Goal: Task Accomplishment & Management: Use online tool/utility

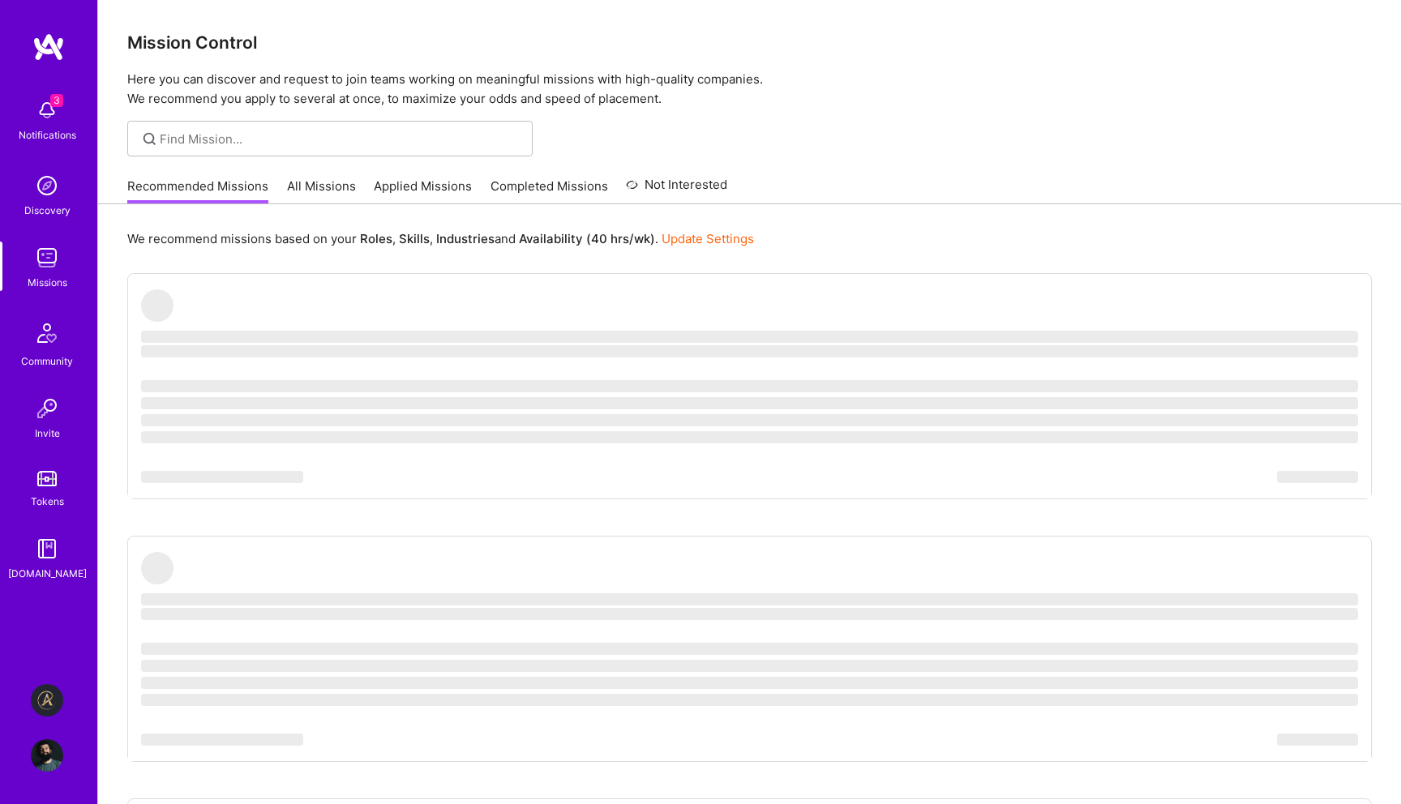
click at [46, 706] on img at bounding box center [47, 700] width 32 height 32
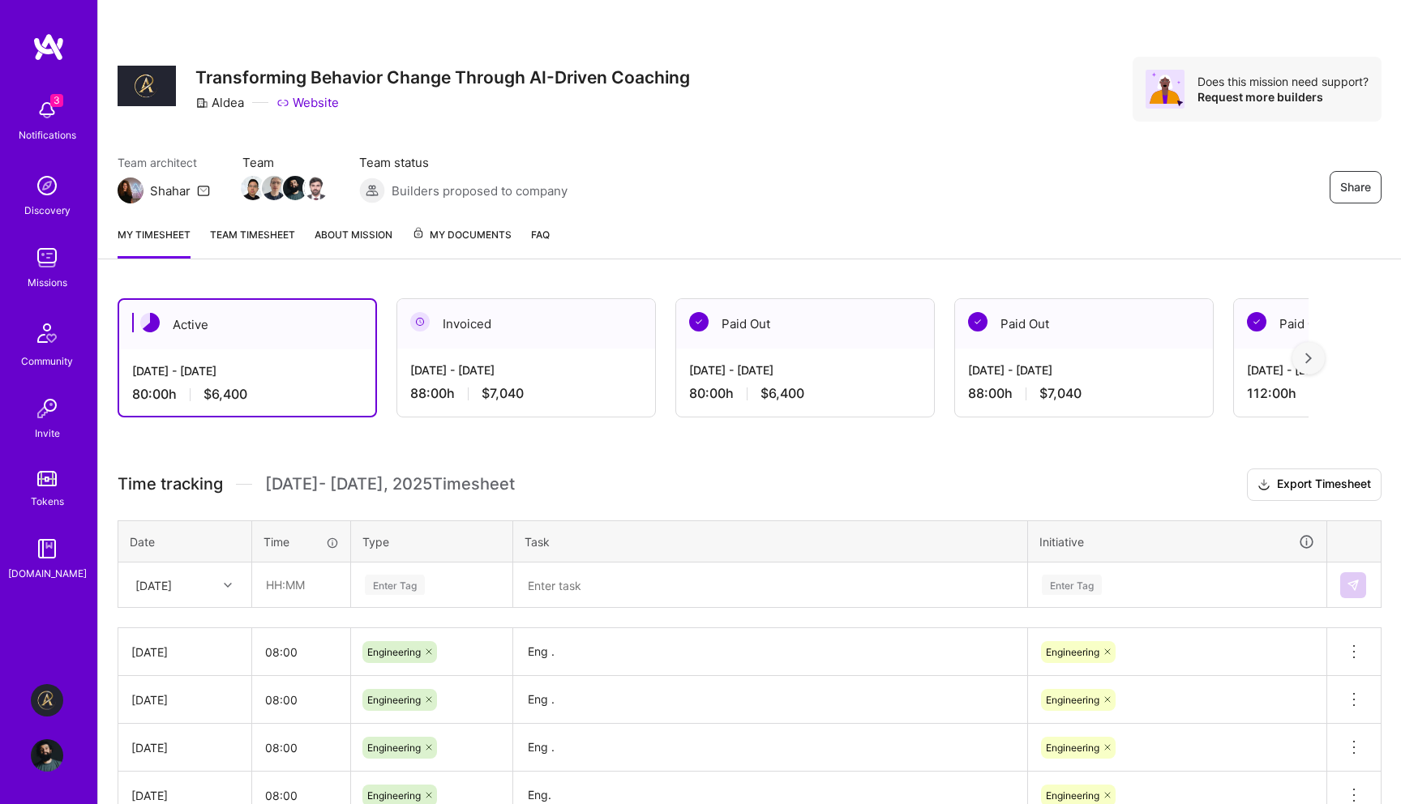
scroll to position [425, 0]
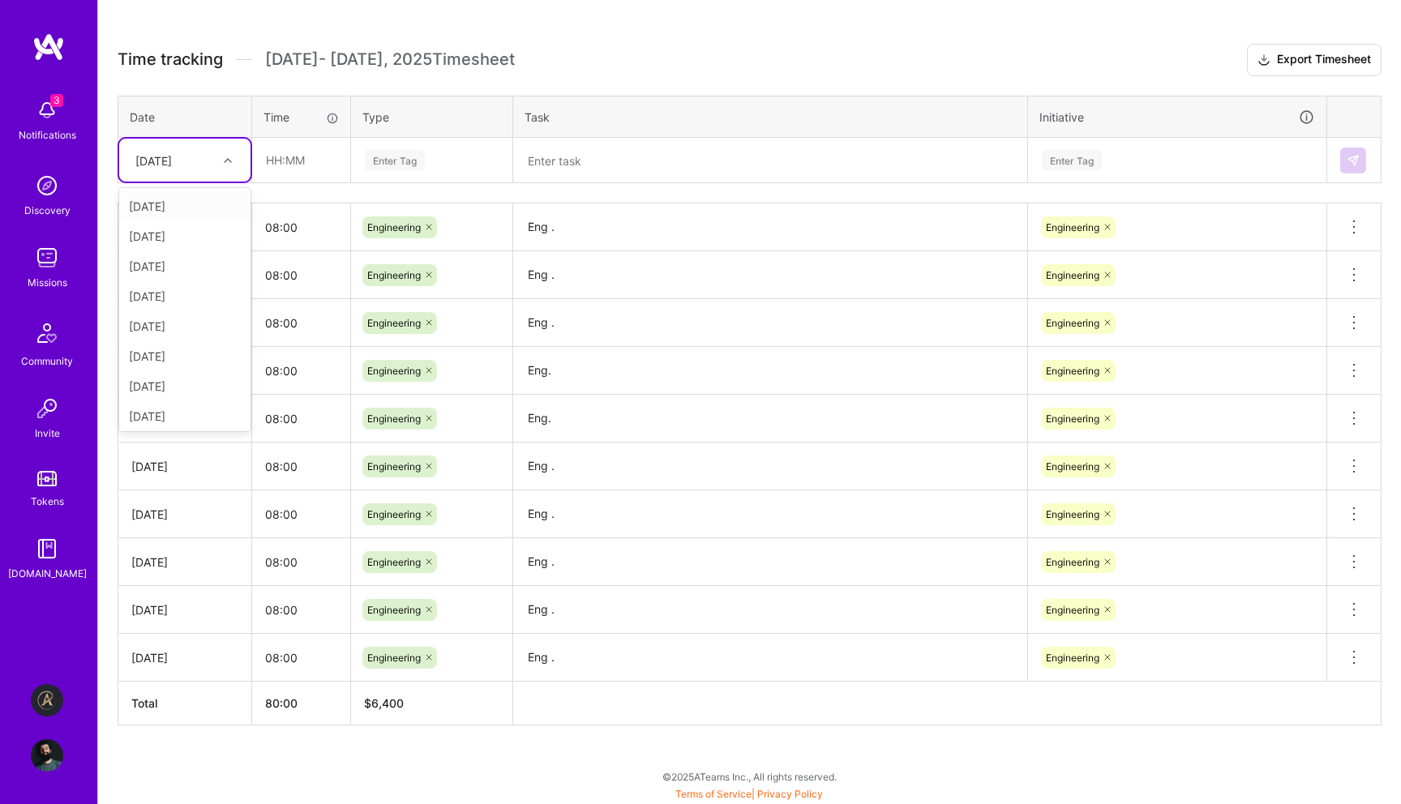
click at [217, 169] on div at bounding box center [229, 160] width 25 height 21
click at [297, 157] on input "text" at bounding box center [301, 160] width 97 height 43
type input "08:00"
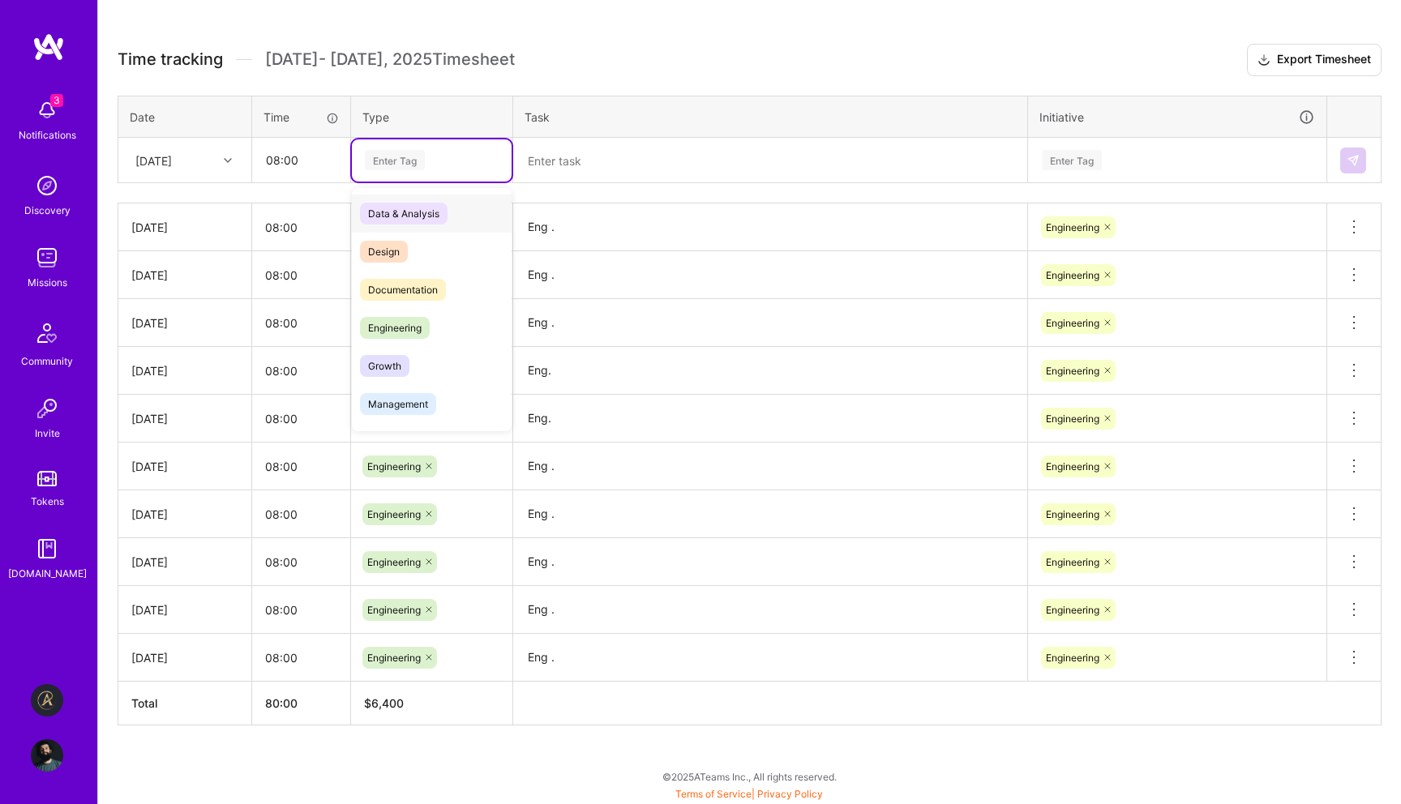
click at [418, 157] on div "Enter Tag" at bounding box center [395, 160] width 60 height 25
click at [401, 332] on span "Engineering" at bounding box center [395, 328] width 70 height 22
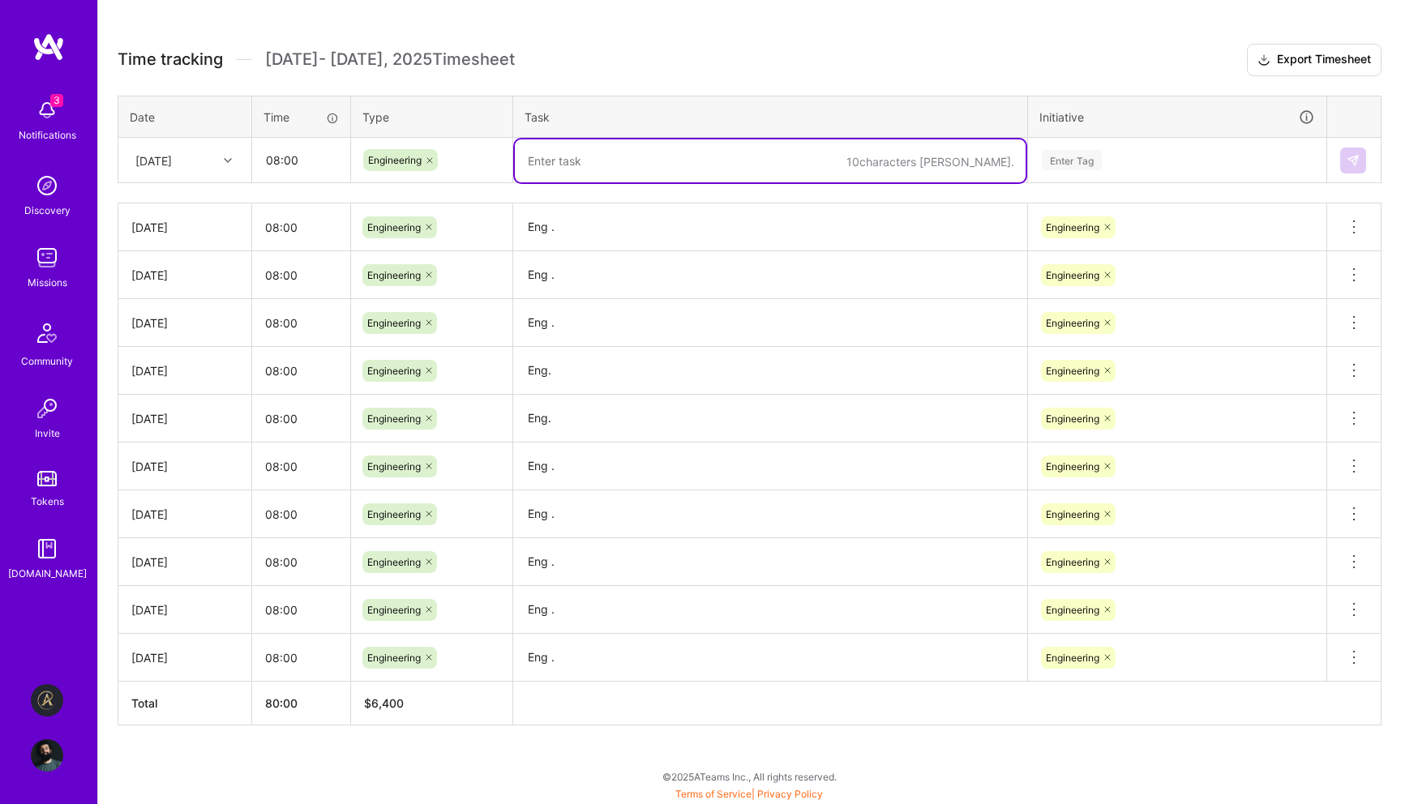
click at [635, 156] on textarea at bounding box center [770, 160] width 511 height 43
type textarea "Eng."
click at [1079, 156] on div "Enter Tag" at bounding box center [1072, 160] width 60 height 25
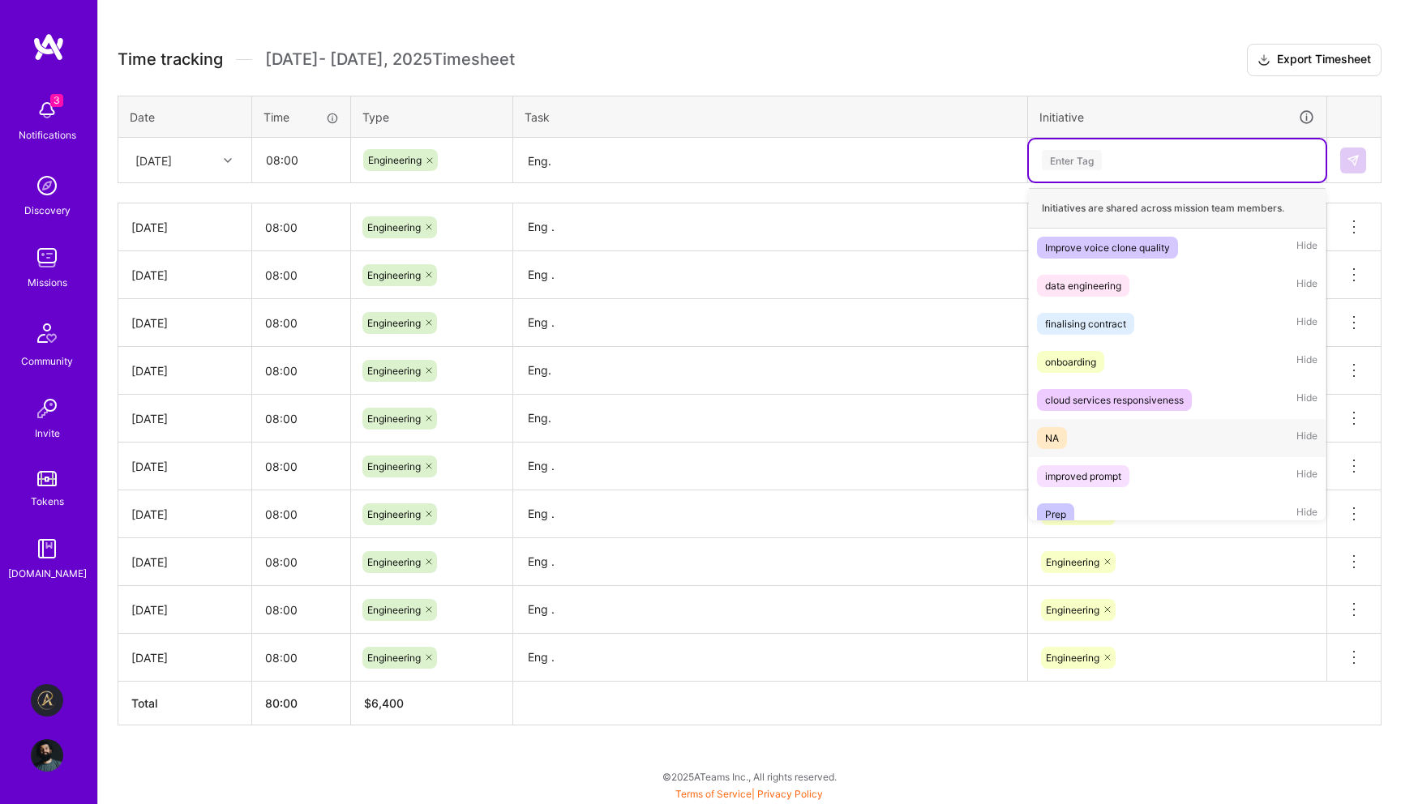
scroll to position [89, 0]
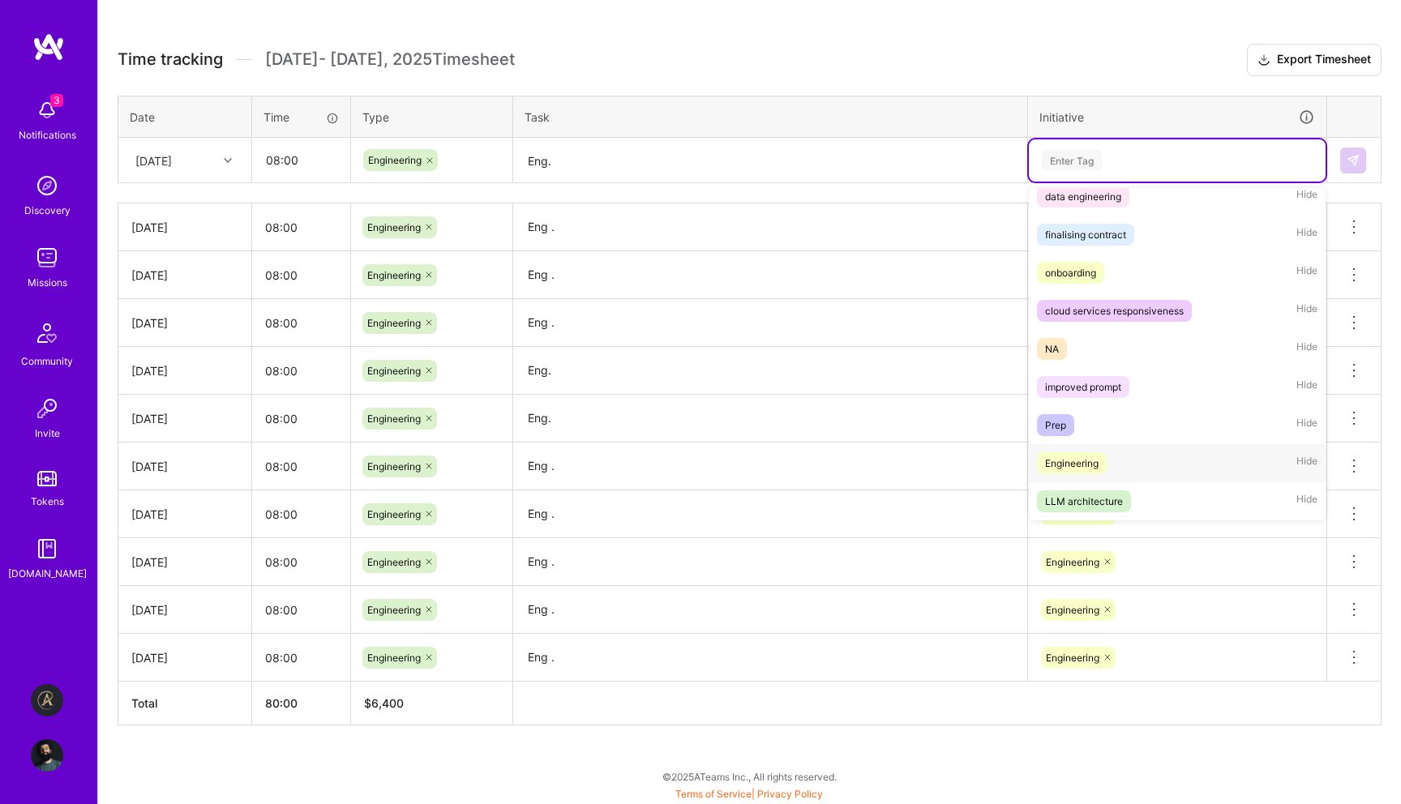
click at [1093, 460] on div "Engineering" at bounding box center [1072, 463] width 54 height 17
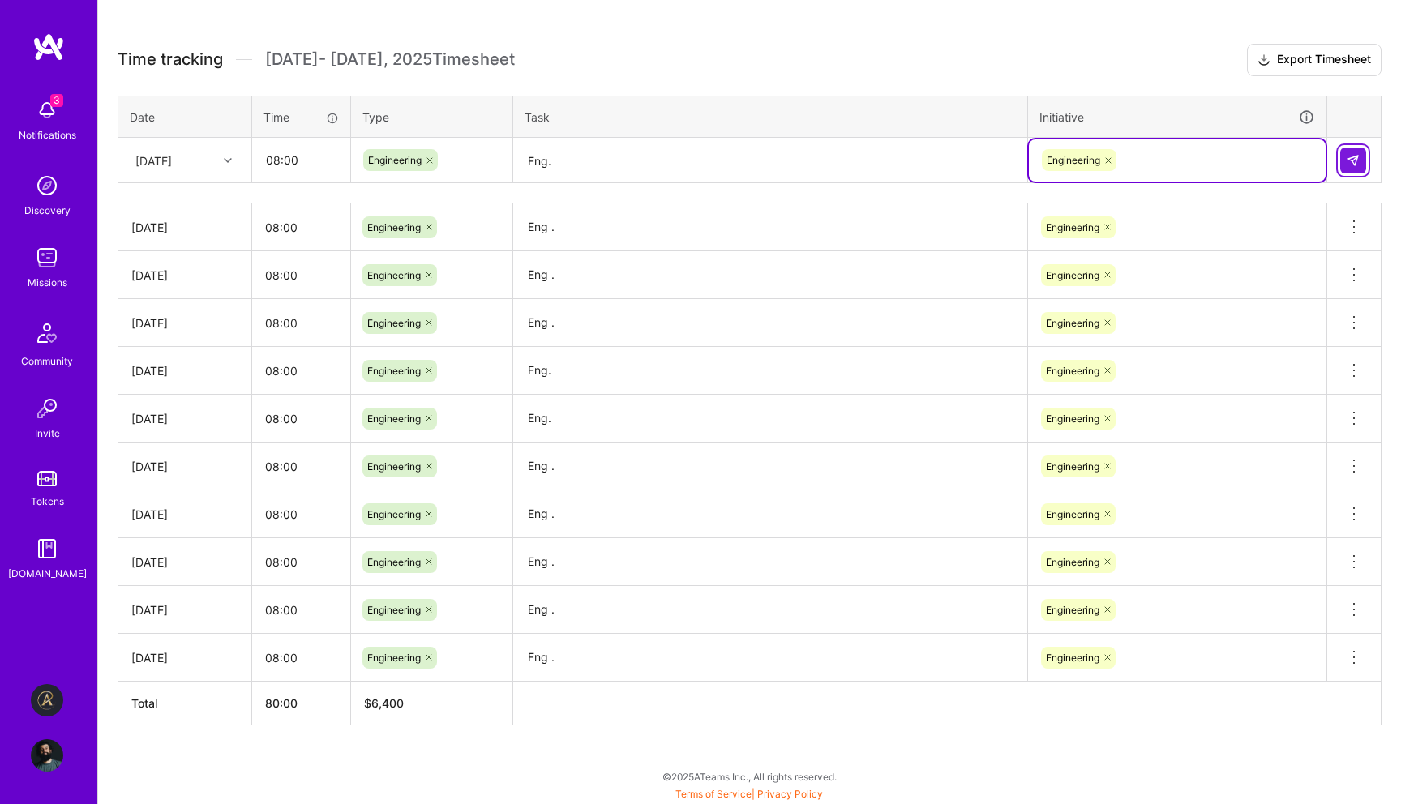
click at [1358, 156] on img at bounding box center [1353, 160] width 13 height 13
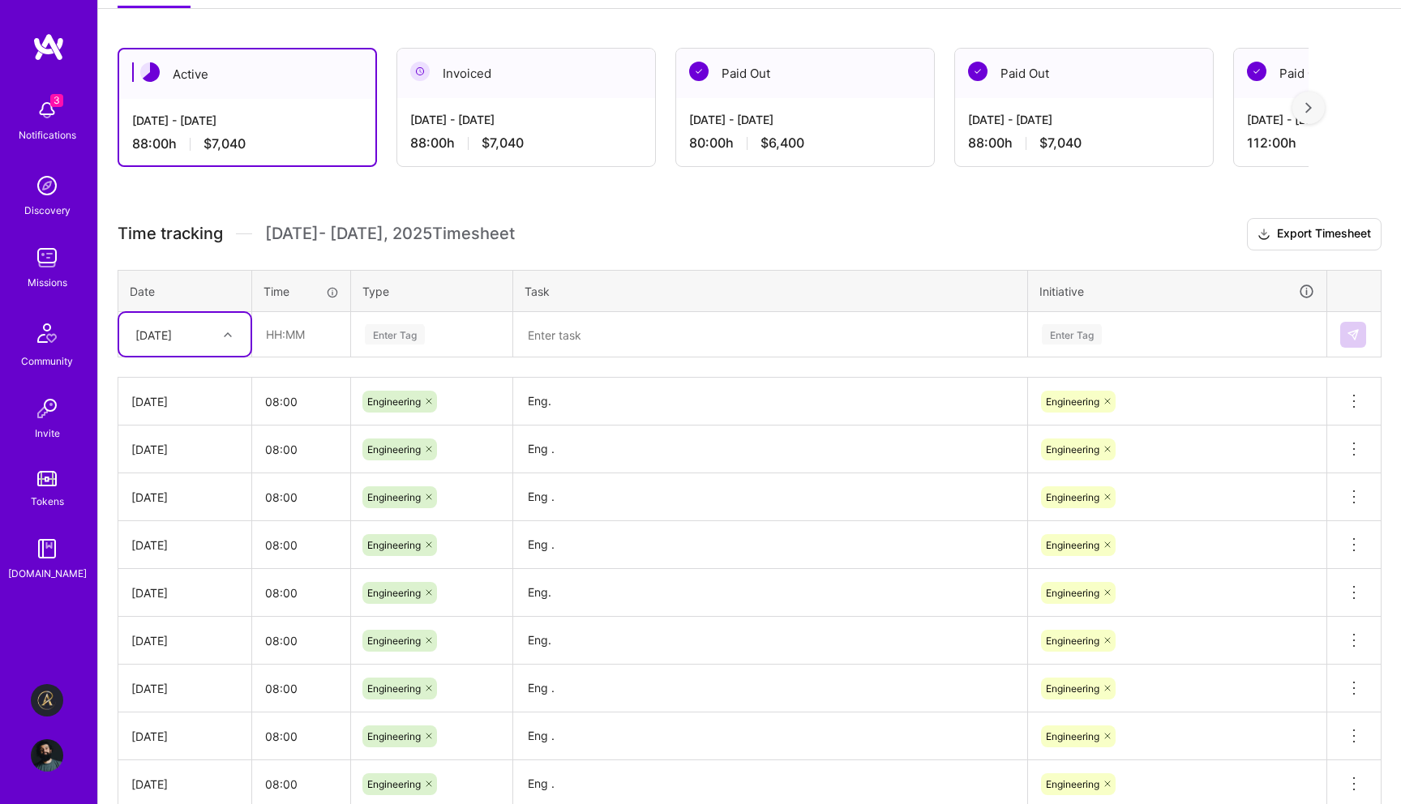
scroll to position [0, 0]
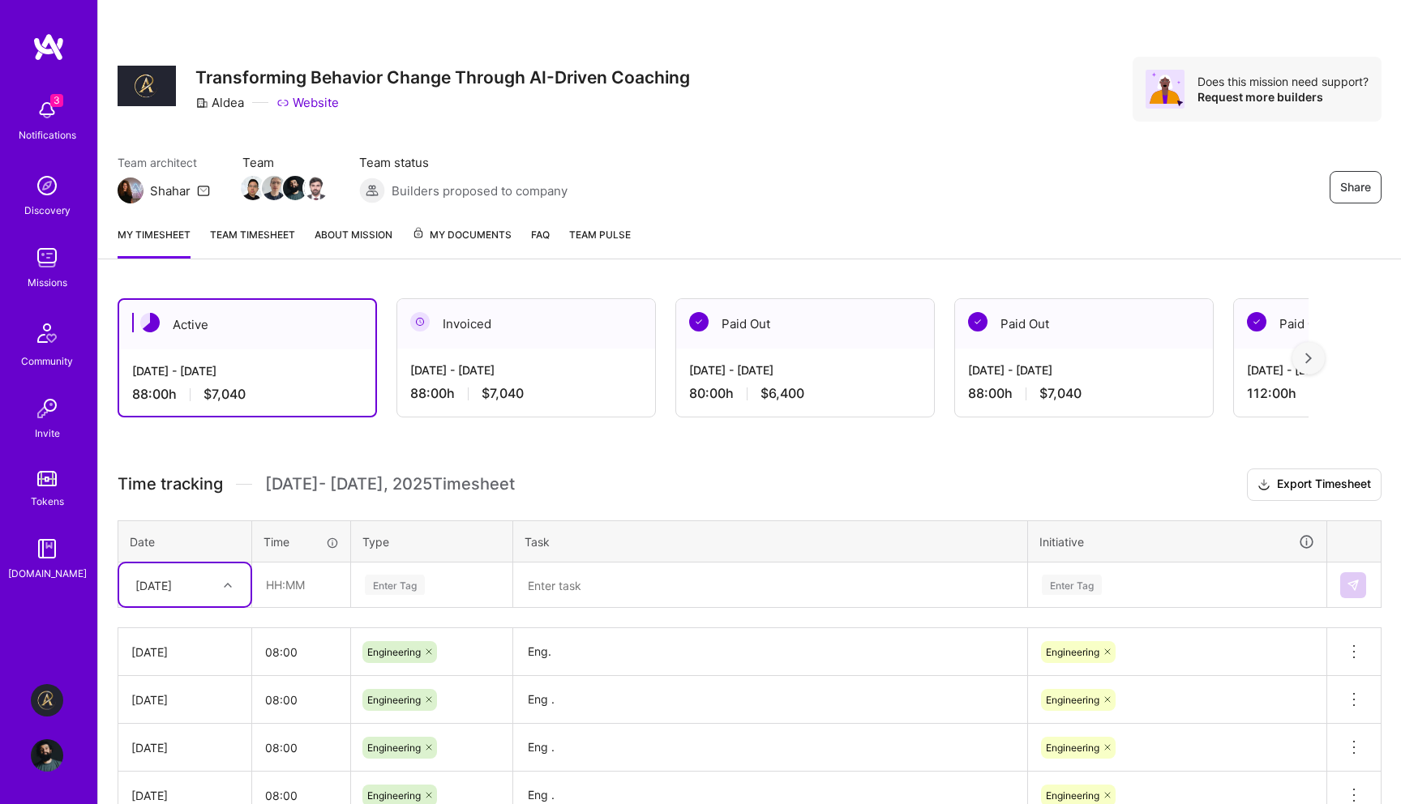
click at [44, 114] on img at bounding box center [47, 110] width 32 height 32
